Goal: Transaction & Acquisition: Subscribe to service/newsletter

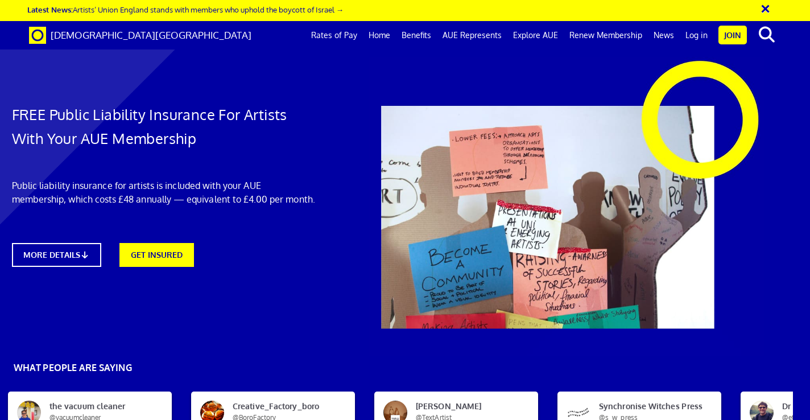
scroll to position [2080, 17]
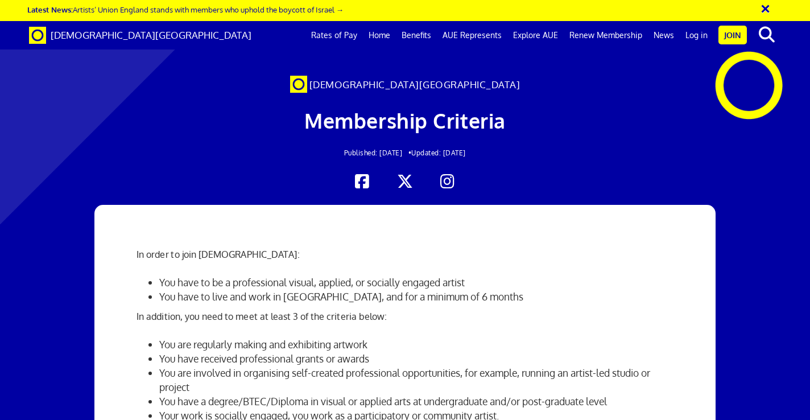
scroll to position [251, 0]
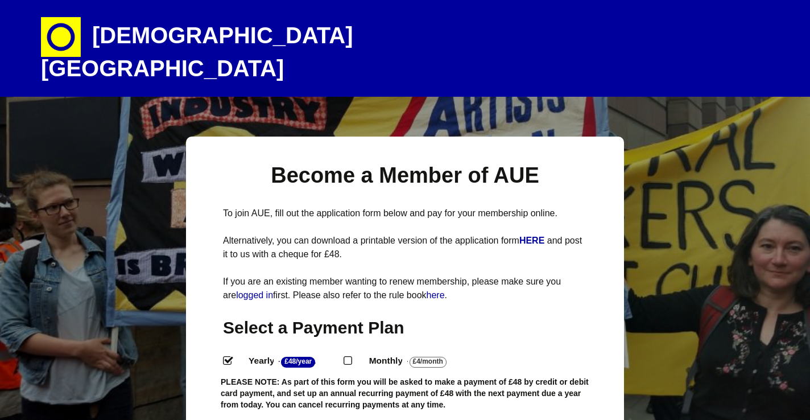
select select
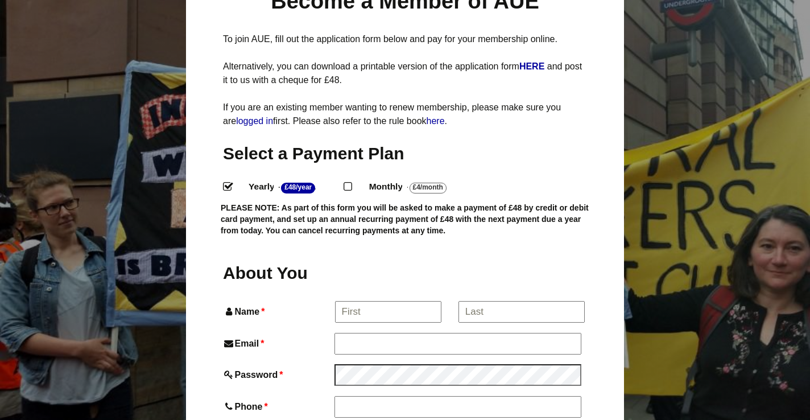
scroll to position [180, 0]
